Goal: Task Accomplishment & Management: Manage account settings

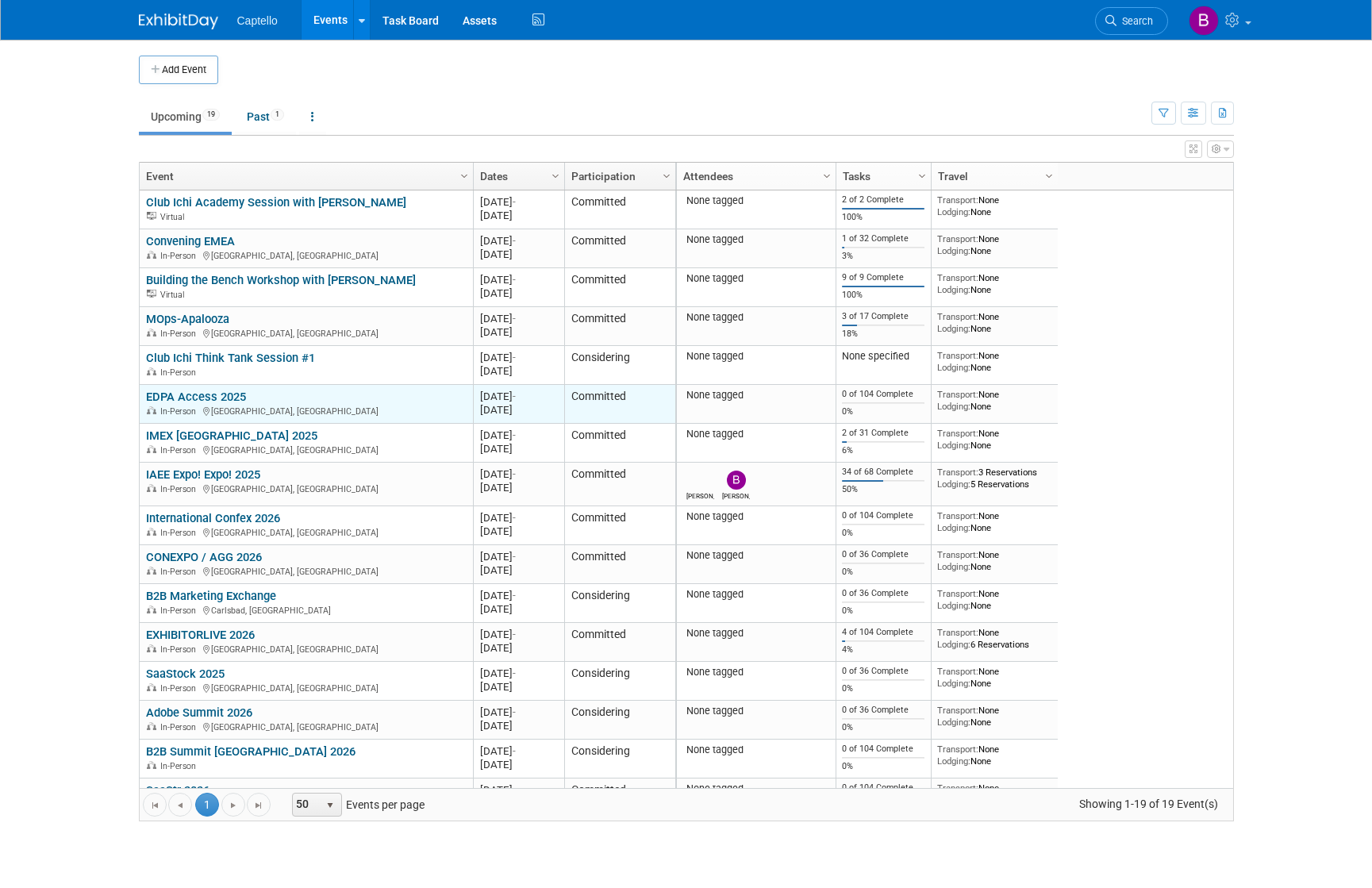
click at [191, 393] on link "EDPA Access 2025" at bounding box center [195, 396] width 100 height 14
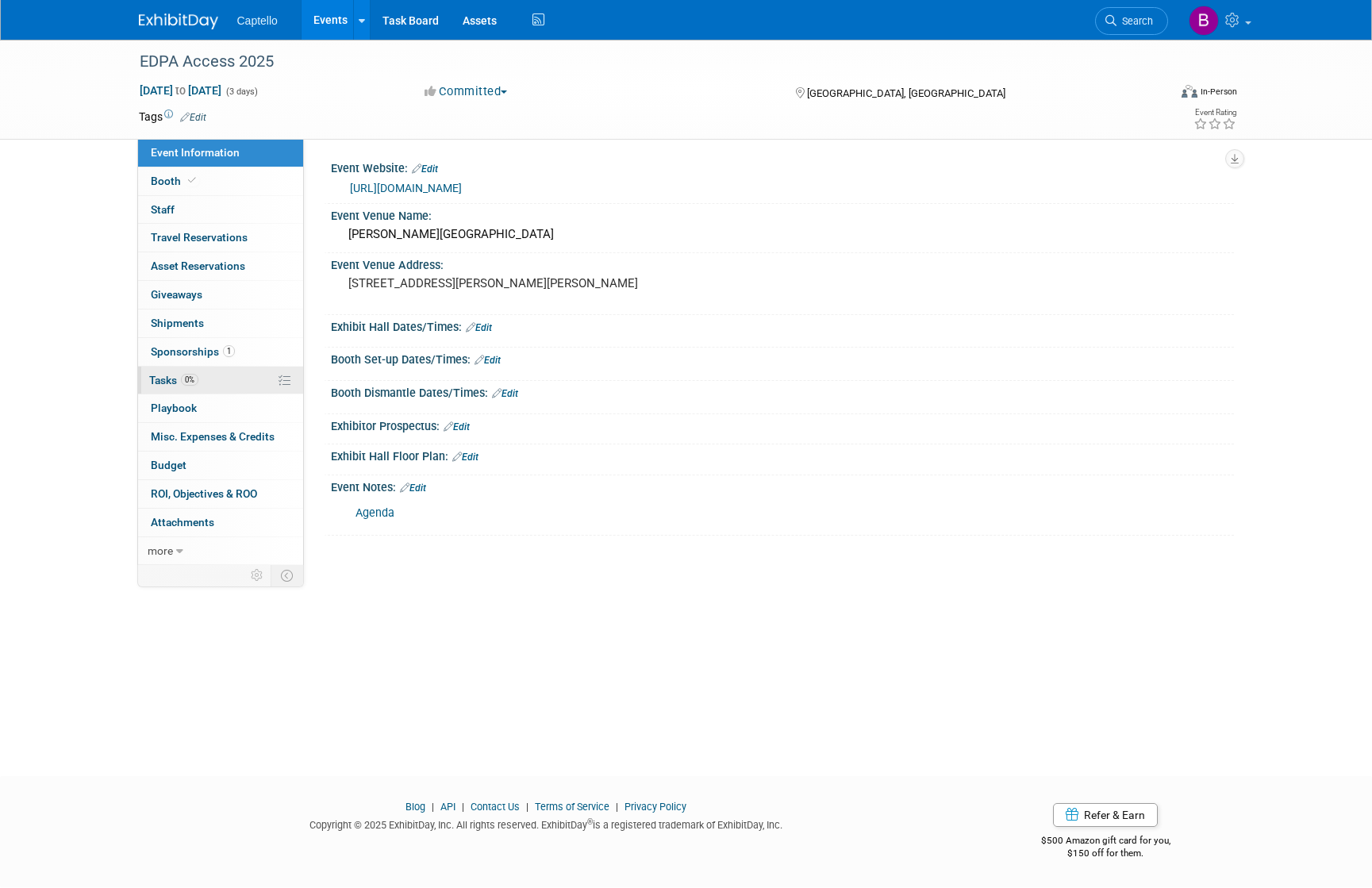
click at [175, 380] on span "Tasks 0%" at bounding box center [174, 380] width 49 height 13
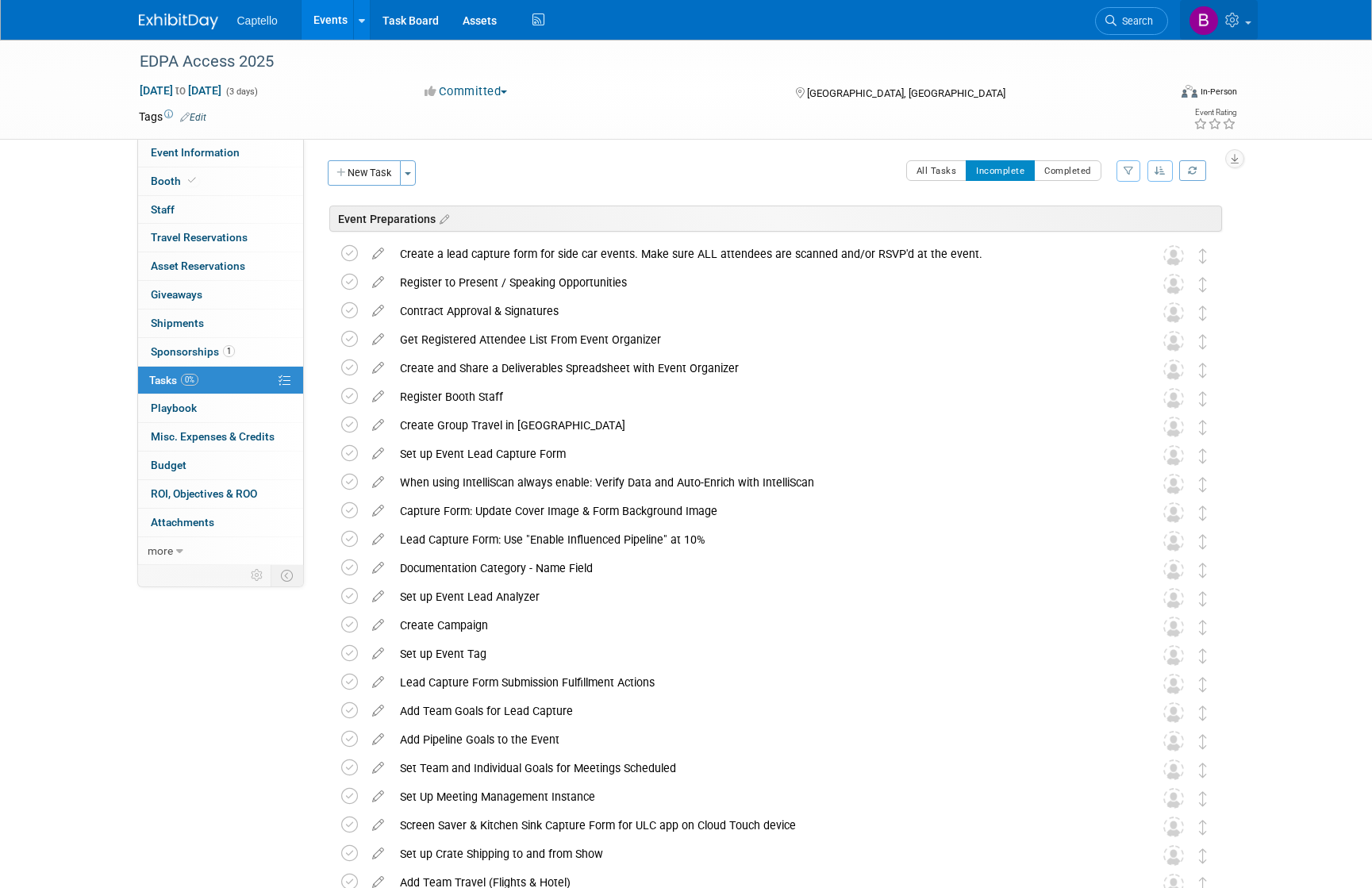
drag, startPoint x: 1239, startPoint y: 14, endPoint x: 1240, endPoint y: 31, distance: 17.0
click at [1239, 14] on icon at bounding box center [1234, 20] width 18 height 14
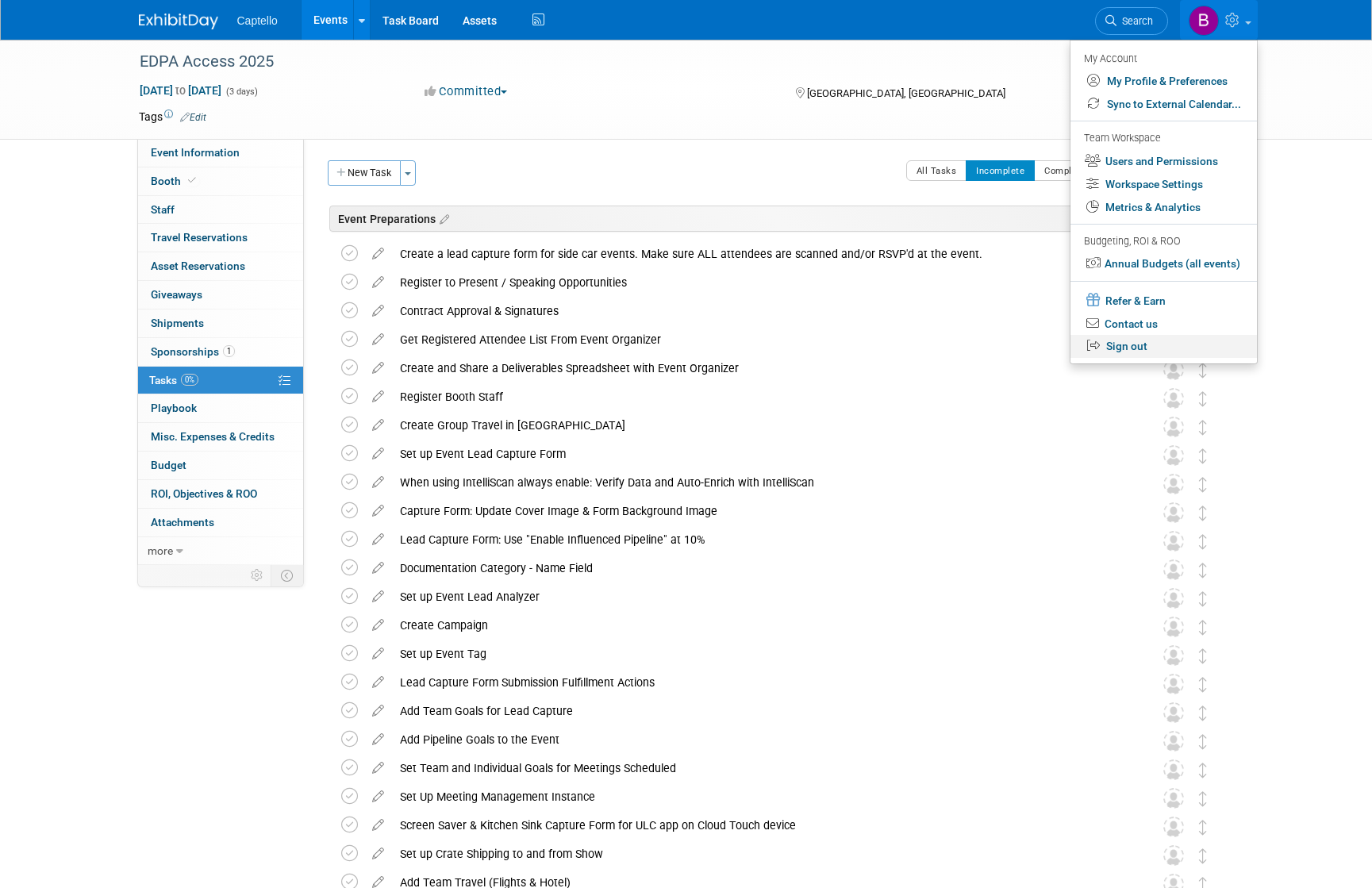
click at [1129, 356] on link "Sign out" at bounding box center [1164, 346] width 187 height 23
